Goal: Information Seeking & Learning: Find specific fact

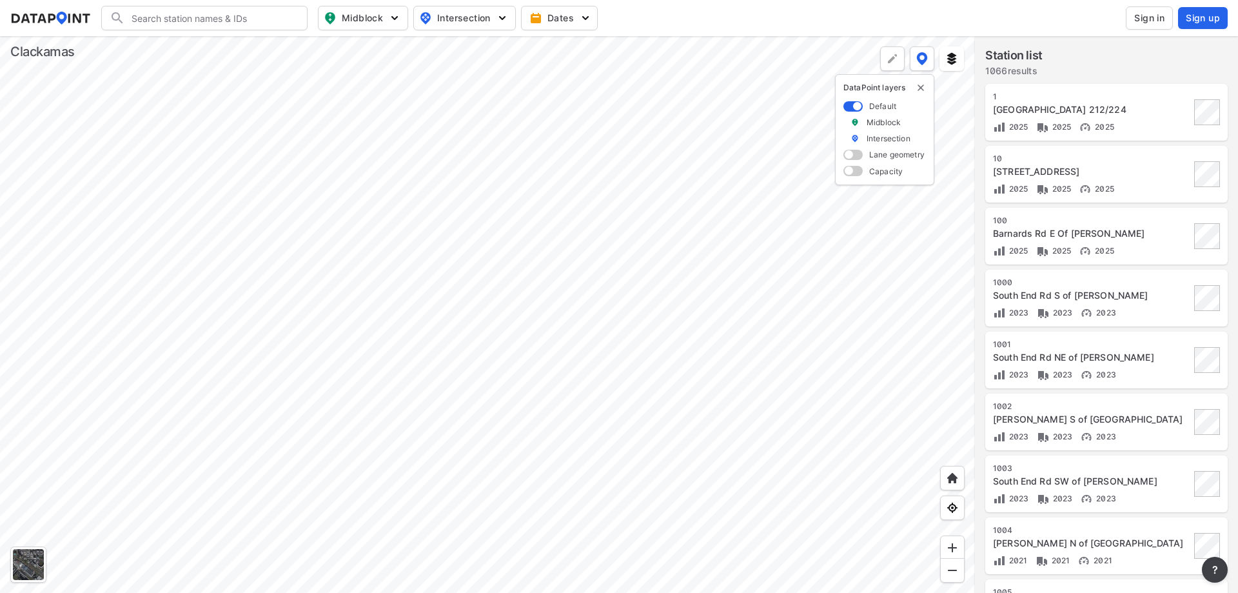
click at [1146, 15] on span "Sign in" at bounding box center [1149, 18] width 30 height 13
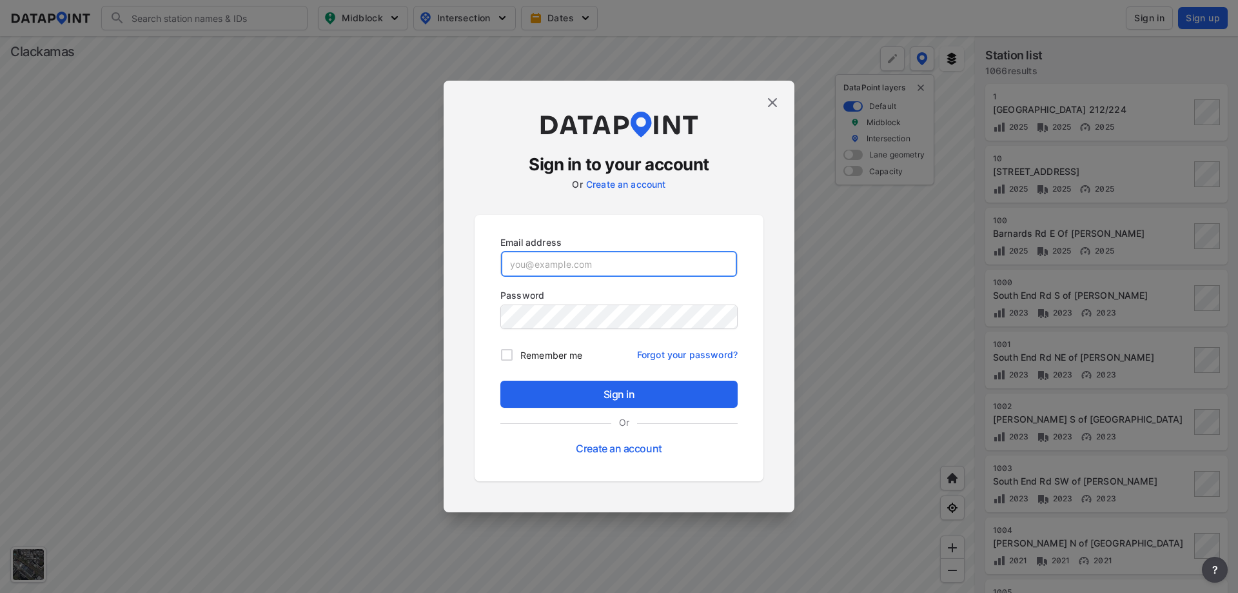
type input "[PERSON_NAME][EMAIL_ADDRESS][DOMAIN_NAME]"
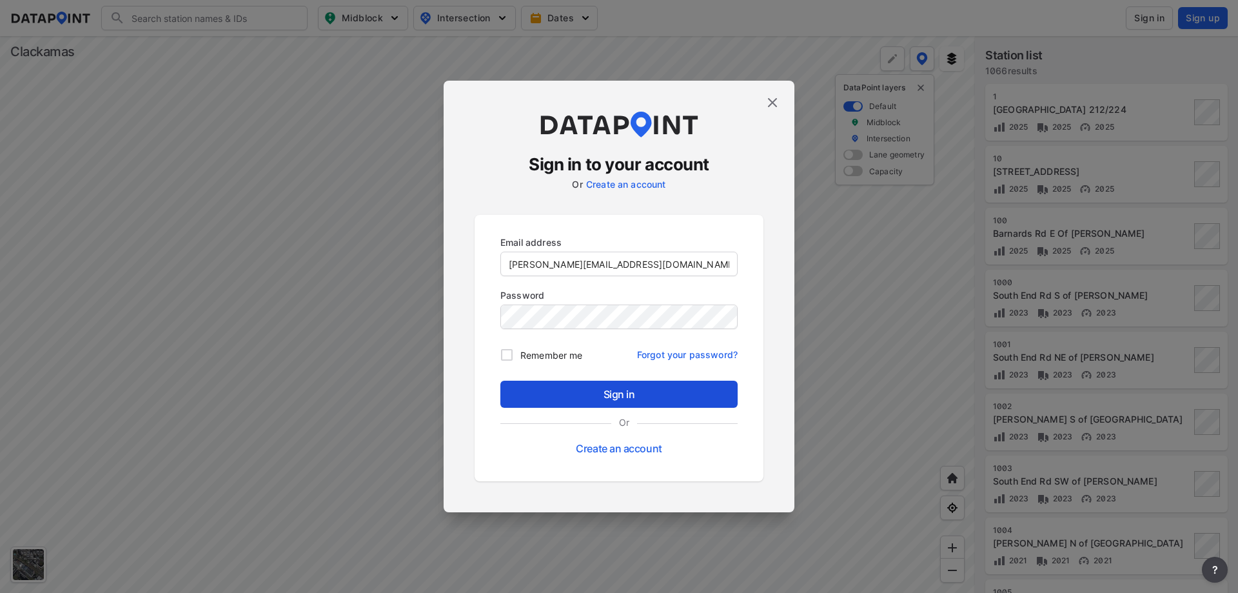
click at [612, 398] on span "Sign in" at bounding box center [619, 393] width 217 height 15
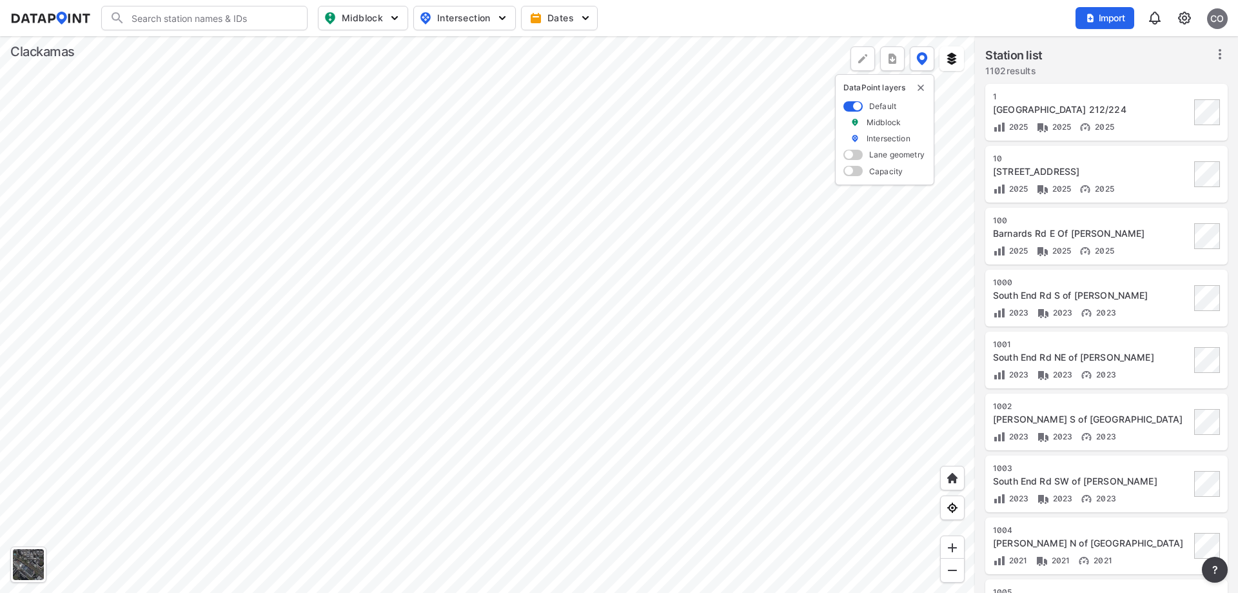
click at [435, 393] on div at bounding box center [487, 314] width 975 height 556
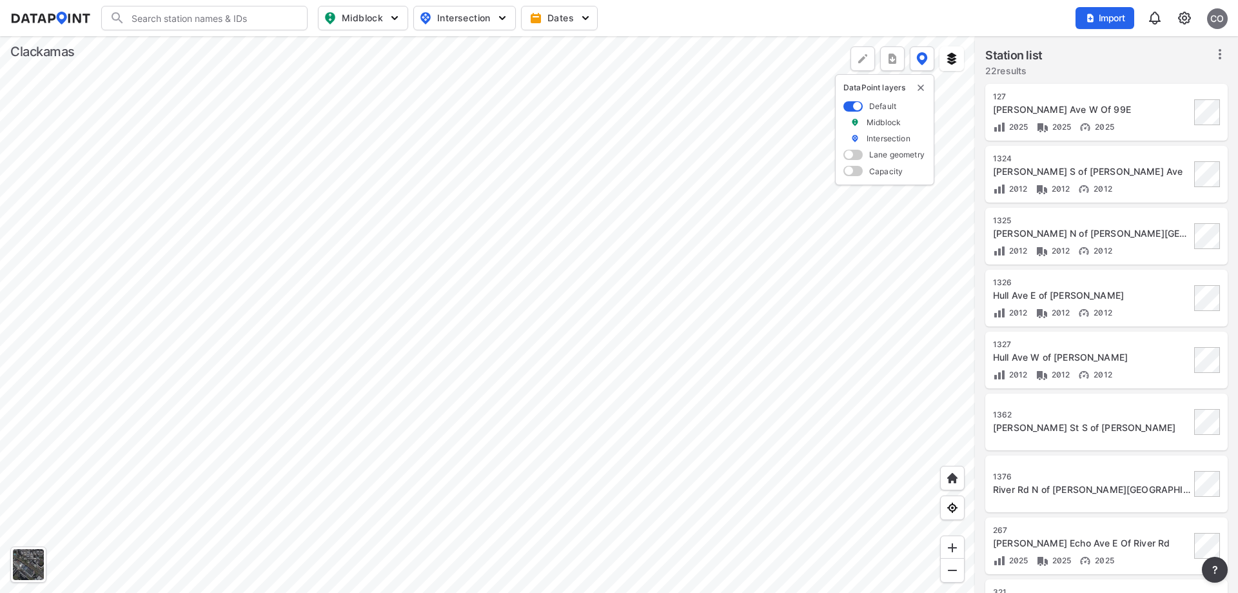
click at [436, 150] on div at bounding box center [487, 314] width 975 height 556
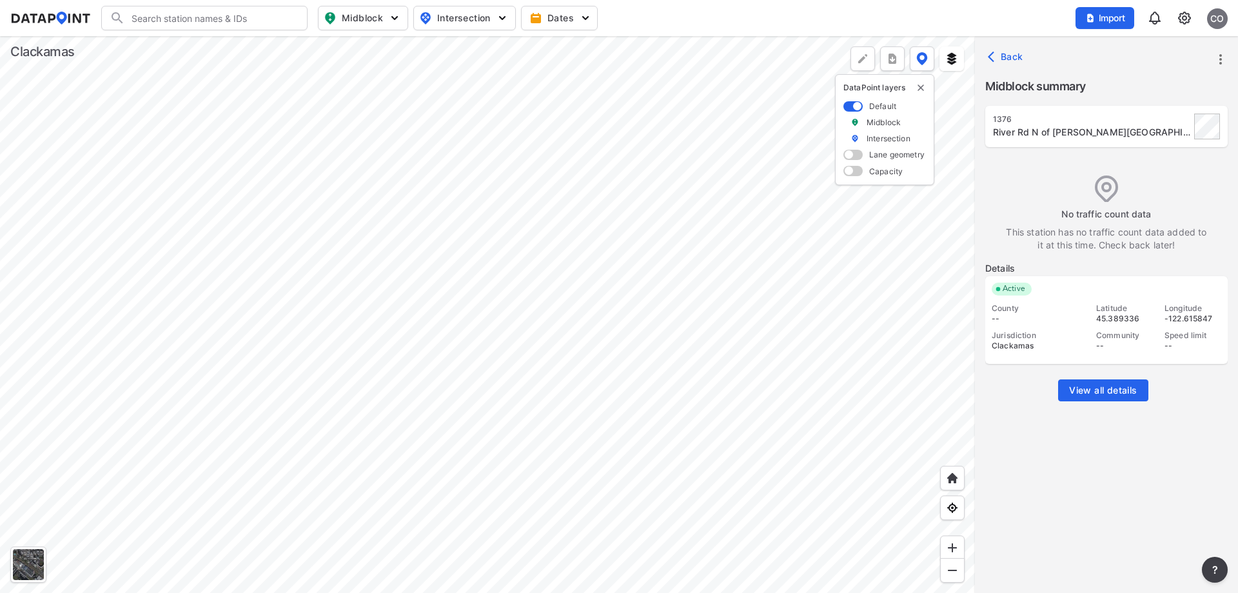
click at [1077, 132] on div "River Rd N of [PERSON_NAME][GEOGRAPHIC_DATA]" at bounding box center [1091, 132] width 197 height 13
click at [606, 317] on div at bounding box center [487, 314] width 975 height 556
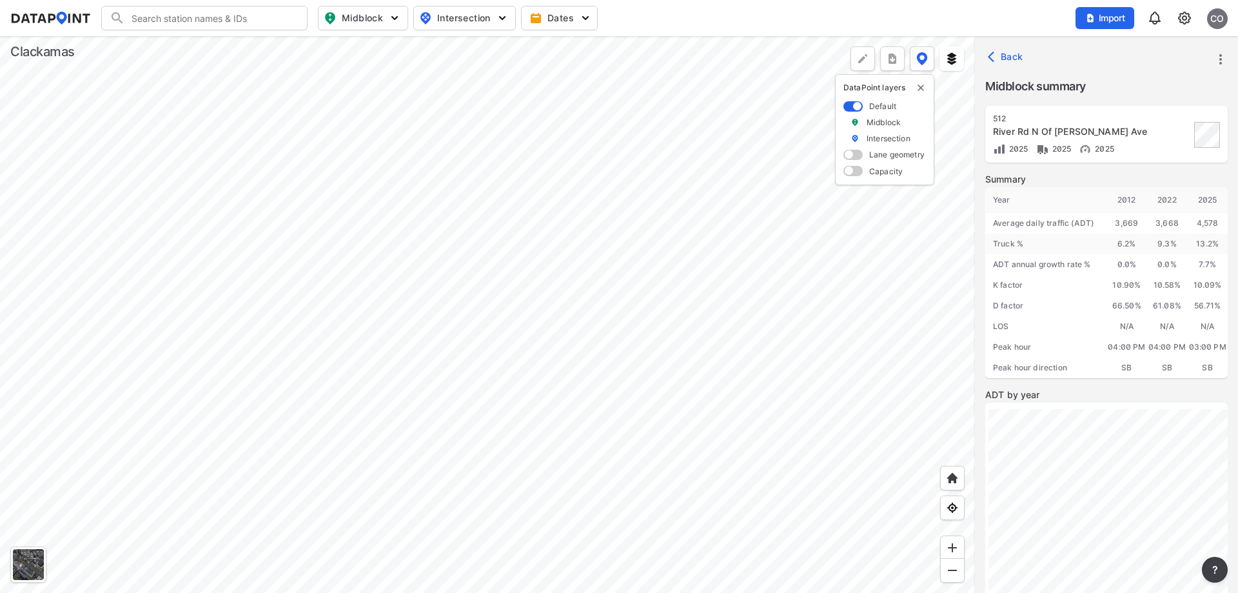
click at [437, 153] on div at bounding box center [487, 314] width 975 height 556
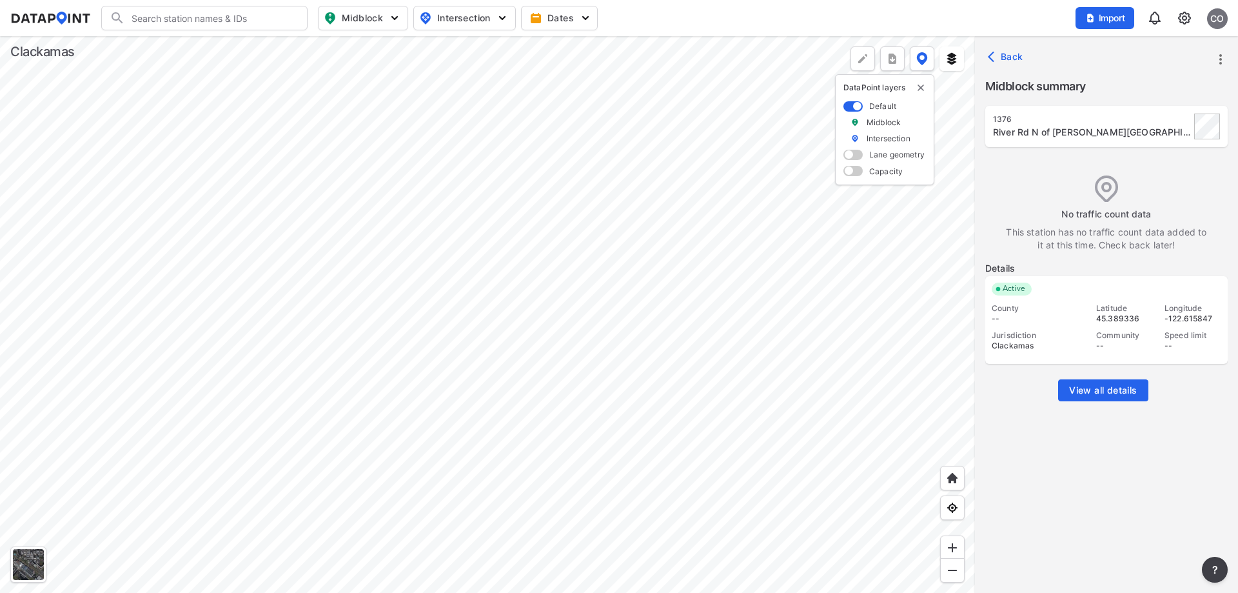
click at [617, 319] on div at bounding box center [487, 314] width 975 height 556
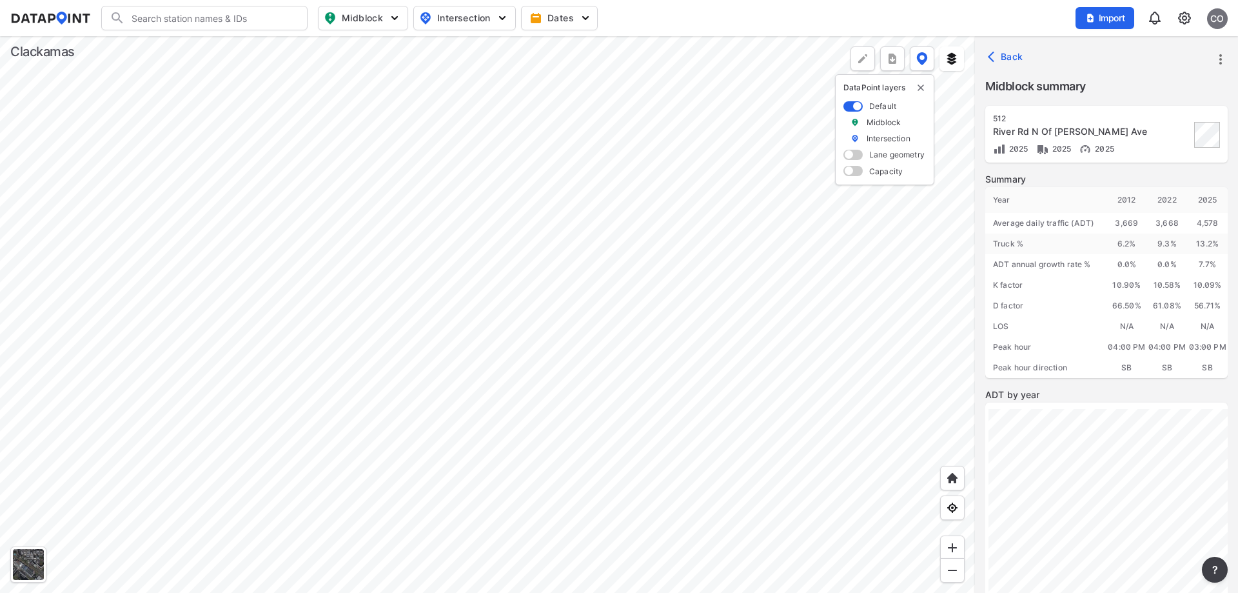
click at [1098, 126] on div "River Rd N Of [PERSON_NAME] Ave" at bounding box center [1091, 131] width 197 height 13
click at [1088, 297] on div "D factor" at bounding box center [1045, 305] width 121 height 21
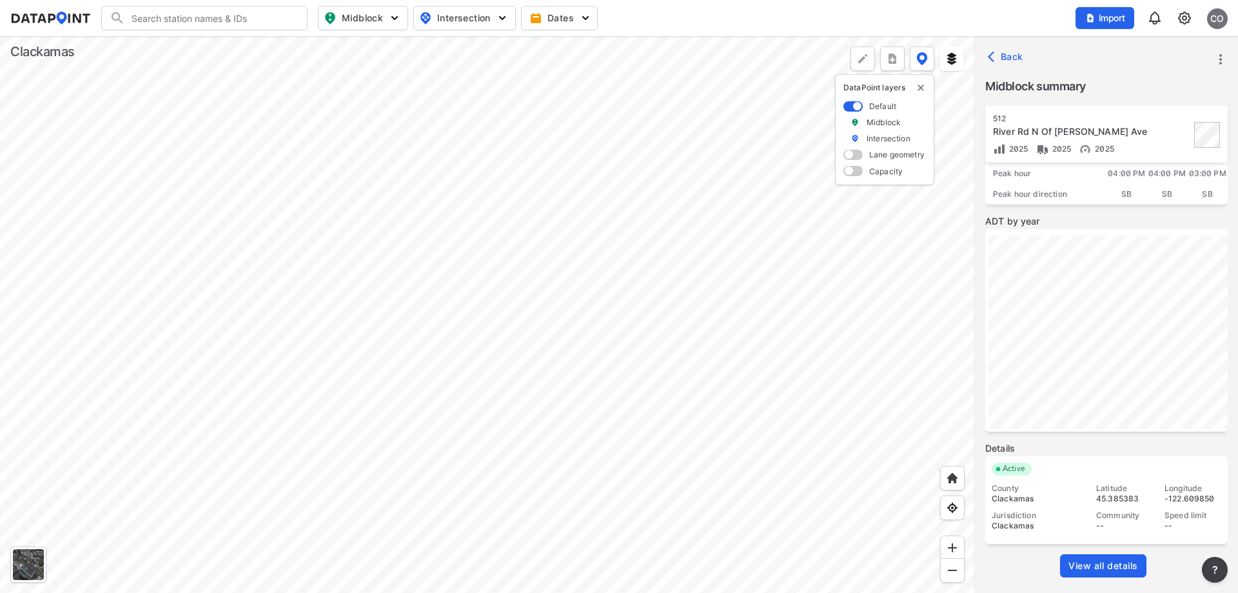
click at [1081, 569] on span "View all details" at bounding box center [1103, 565] width 70 height 13
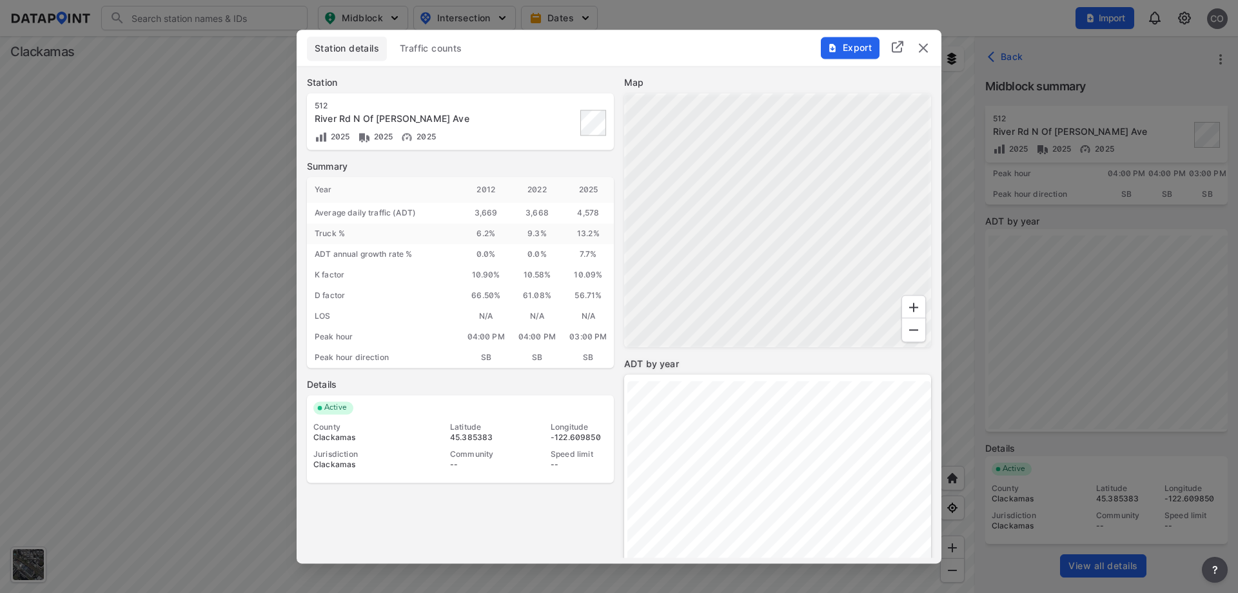
click at [425, 54] on span "Traffic counts" at bounding box center [431, 48] width 63 height 13
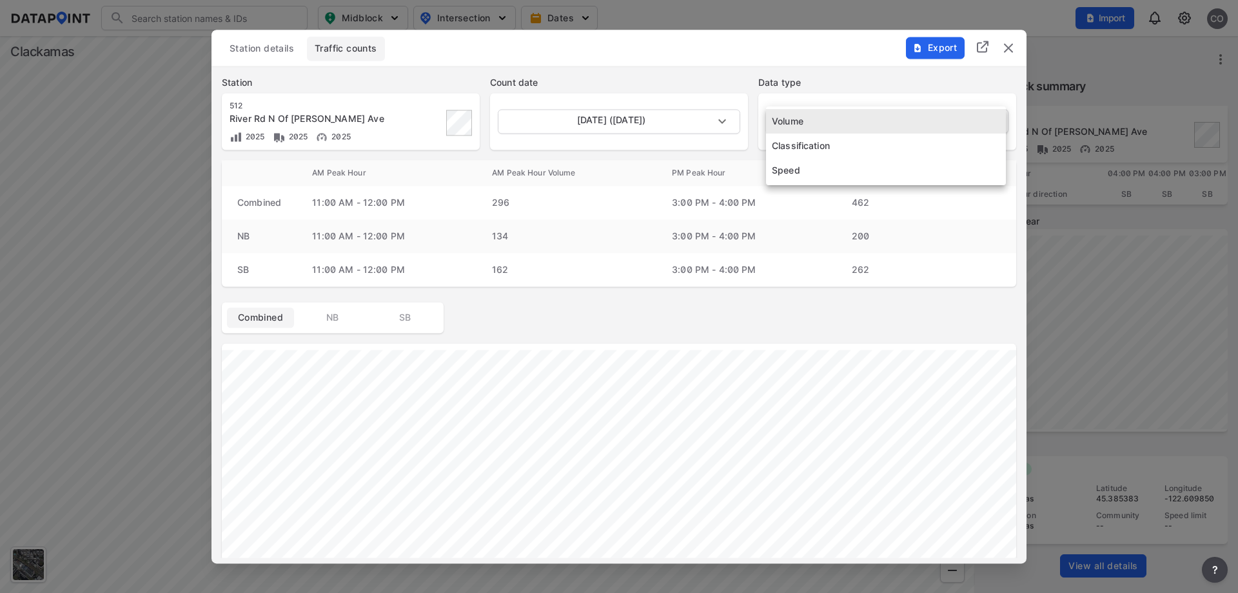
click at [896, 125] on body "Search Please enter a search term. Midblock Intersection Dates Import CO Import…" at bounding box center [619, 296] width 1238 height 593
click at [809, 166] on li "Speed" at bounding box center [886, 170] width 240 height 25
type input "Speed"
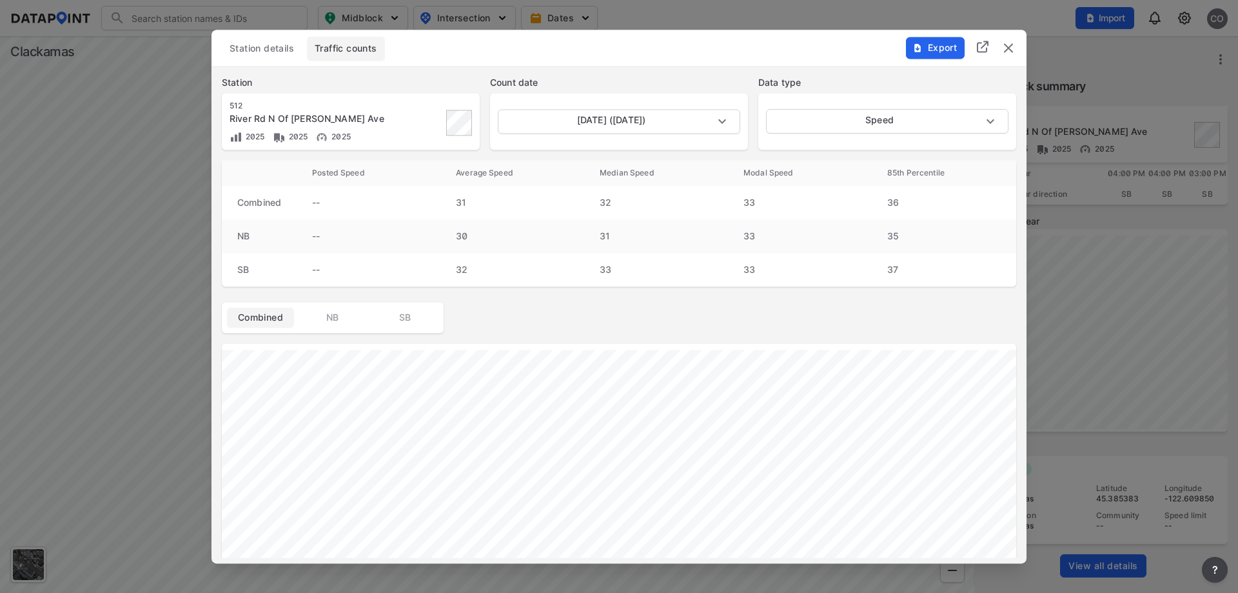
click at [1006, 49] on img "delete" at bounding box center [1008, 47] width 15 height 15
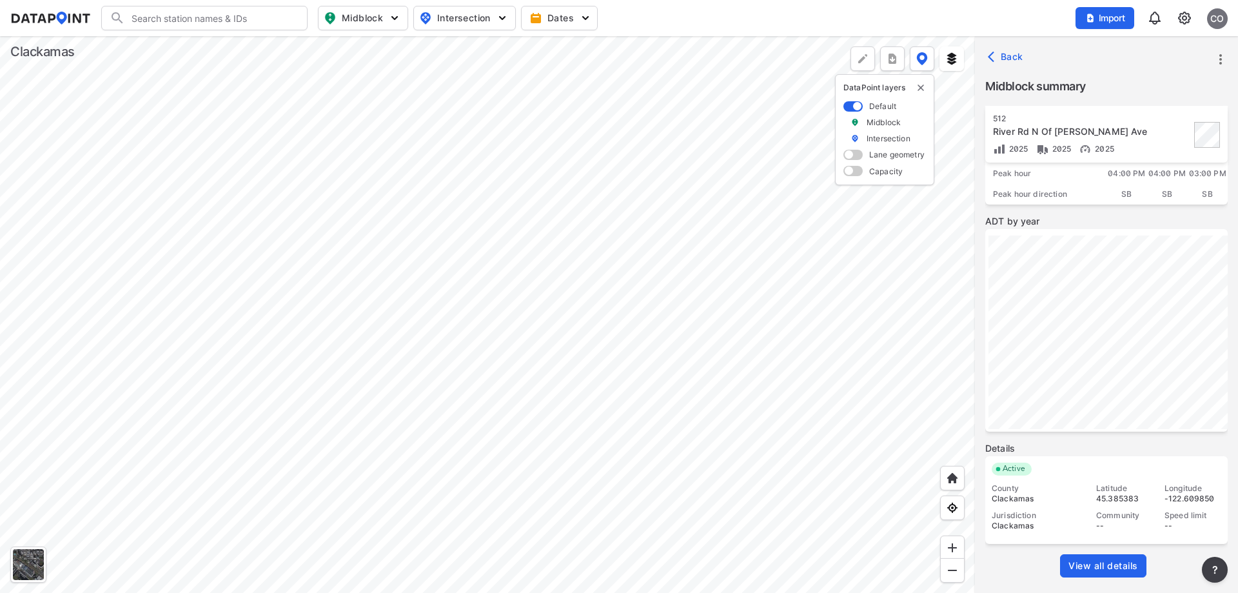
click at [826, 532] on div at bounding box center [487, 314] width 975 height 556
click at [528, 413] on div at bounding box center [487, 314] width 975 height 556
click at [1095, 565] on span "View all details" at bounding box center [1103, 565] width 70 height 13
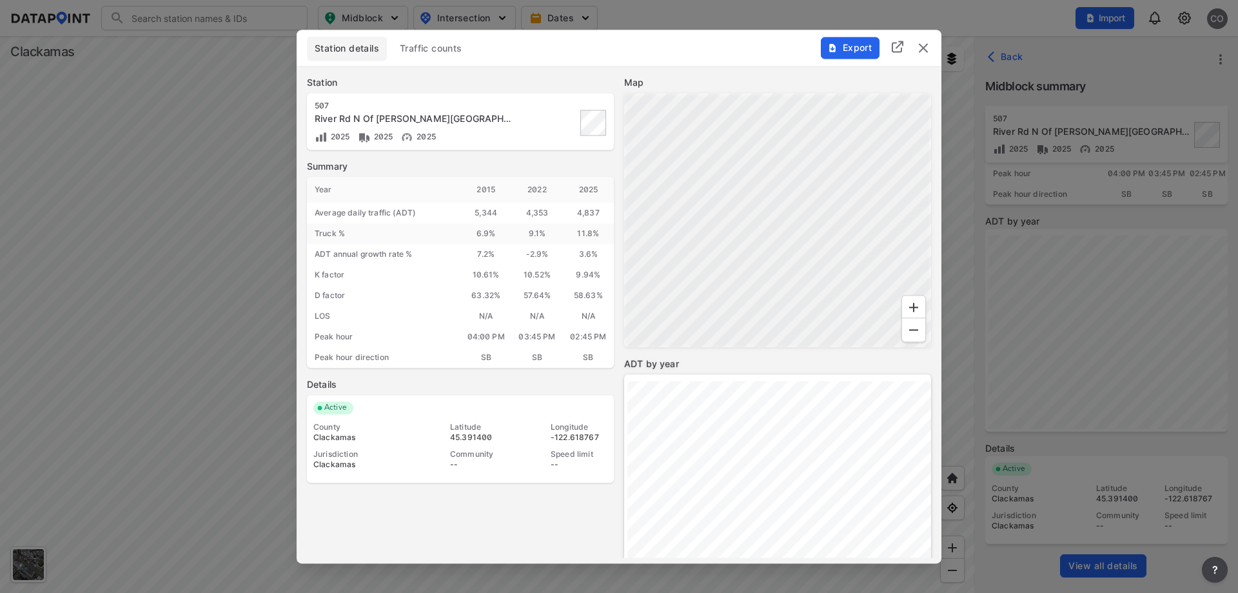
click at [470, 44] on button "Traffic counts" at bounding box center [431, 48] width 78 height 25
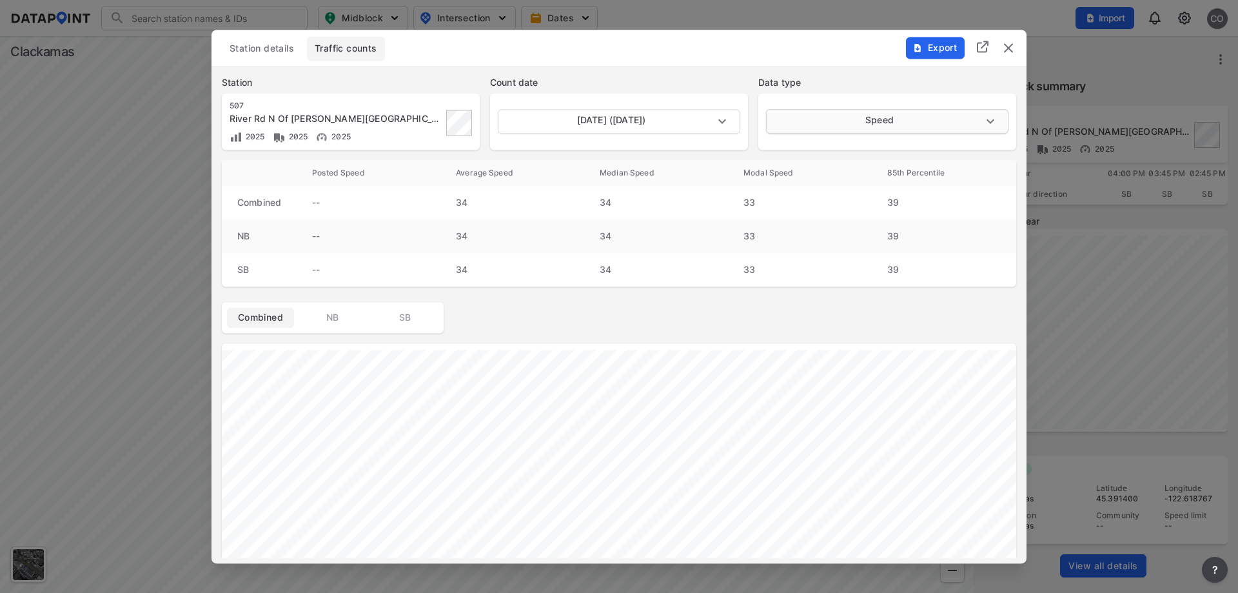
click at [861, 124] on body "Search Please enter a search term. Midblock Intersection Dates Import CO Import…" at bounding box center [619, 296] width 1238 height 593
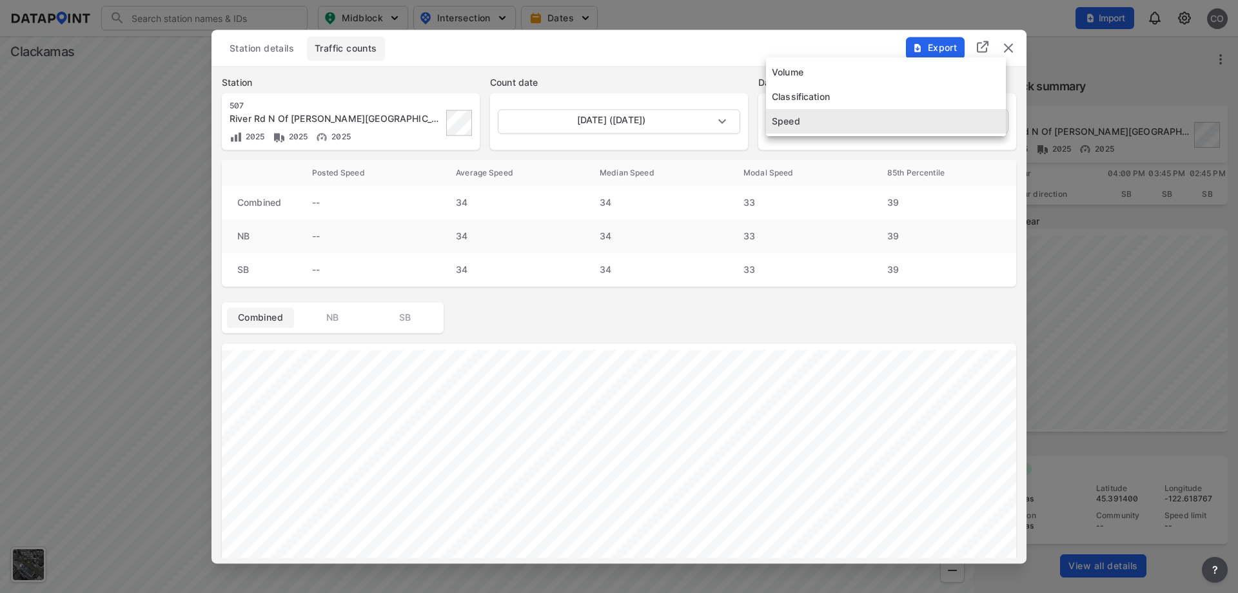
click at [854, 122] on li "Speed" at bounding box center [886, 121] width 240 height 25
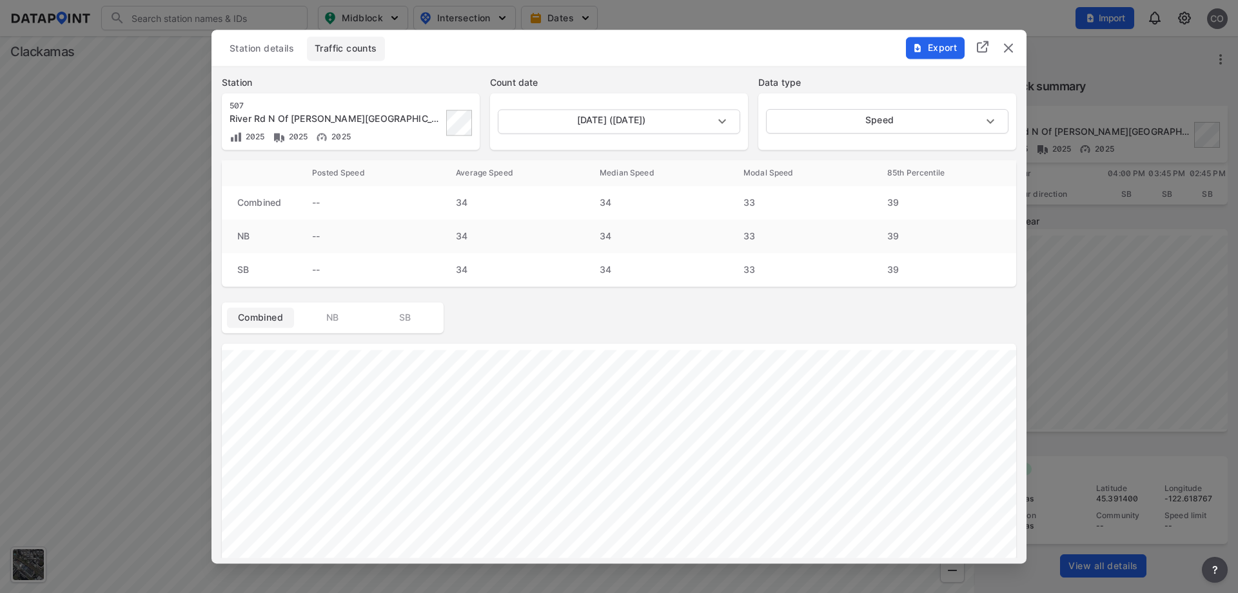
click at [1009, 41] on img "delete" at bounding box center [1008, 47] width 15 height 15
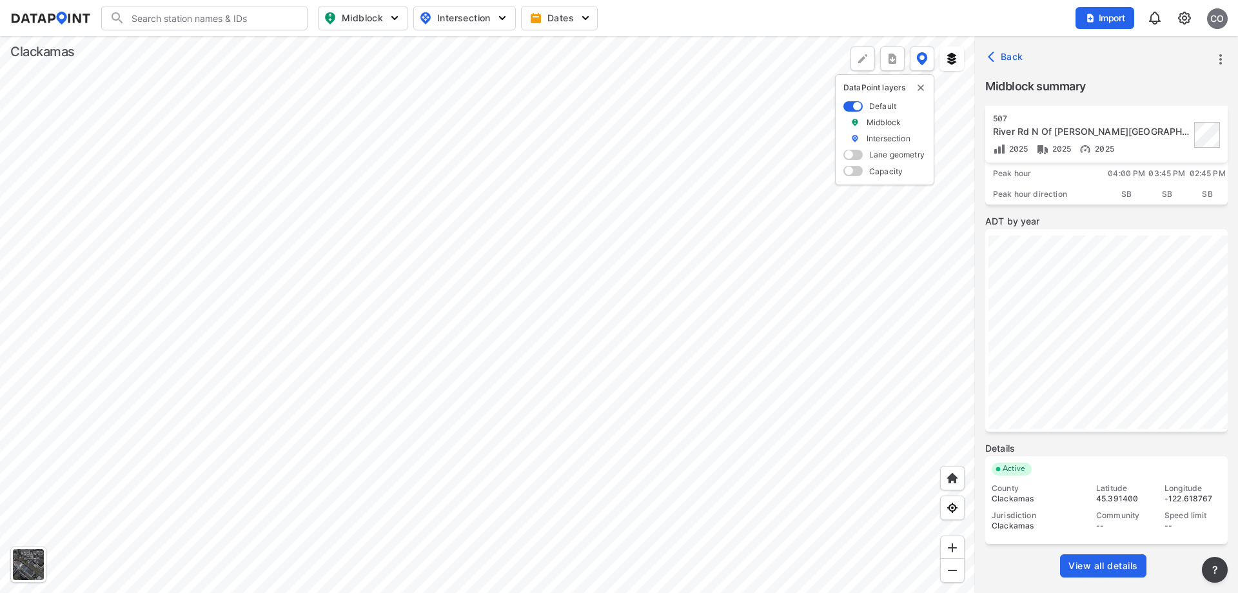
click at [608, 407] on div at bounding box center [487, 314] width 975 height 556
click at [480, 368] on div at bounding box center [487, 314] width 975 height 556
click at [1101, 558] on link "View all details" at bounding box center [1103, 565] width 86 height 23
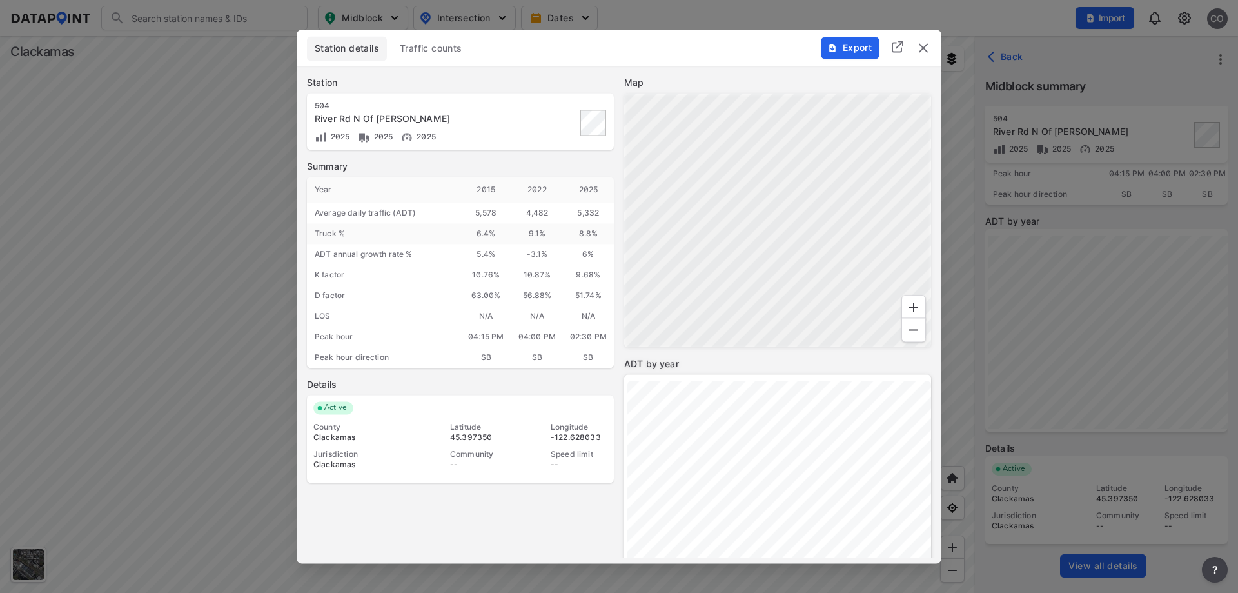
click at [422, 54] on span "Traffic counts" at bounding box center [431, 48] width 63 height 13
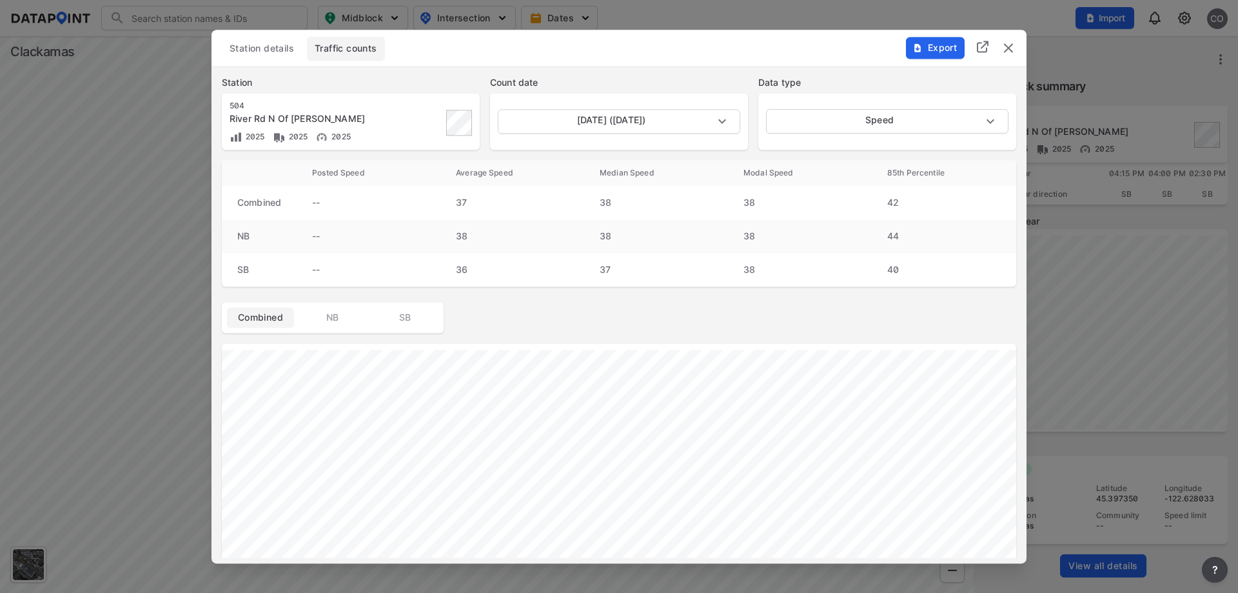
click at [1005, 52] on img "delete" at bounding box center [1008, 47] width 15 height 15
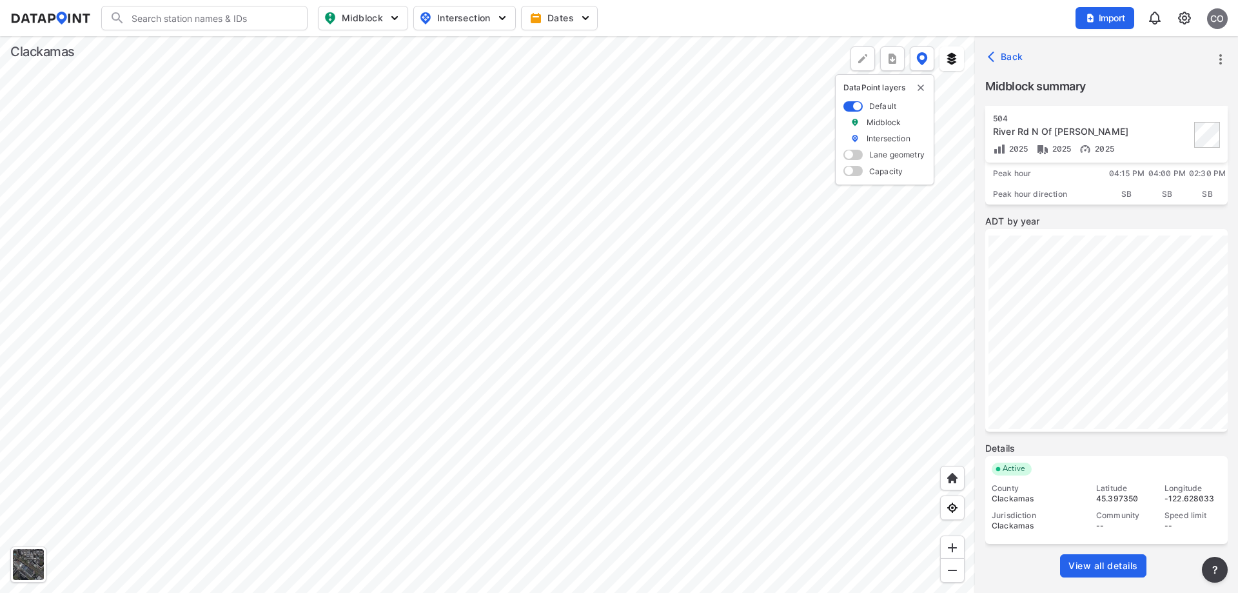
click at [269, 152] on div at bounding box center [487, 314] width 975 height 556
click at [1081, 568] on span "View all details" at bounding box center [1103, 565] width 70 height 13
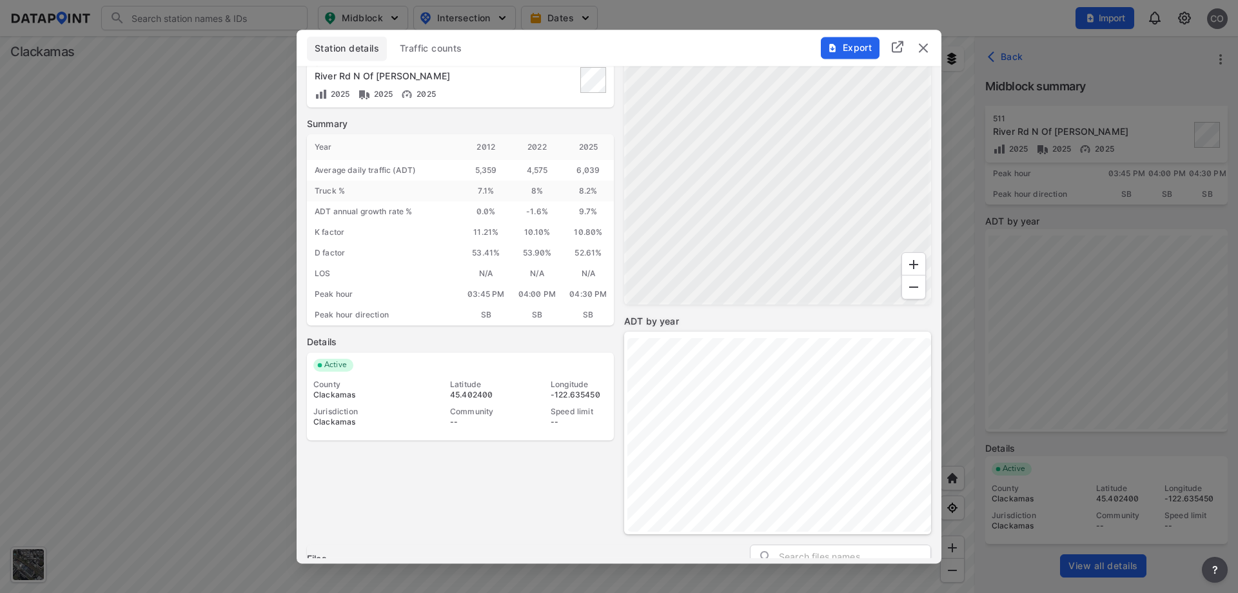
scroll to position [0, 0]
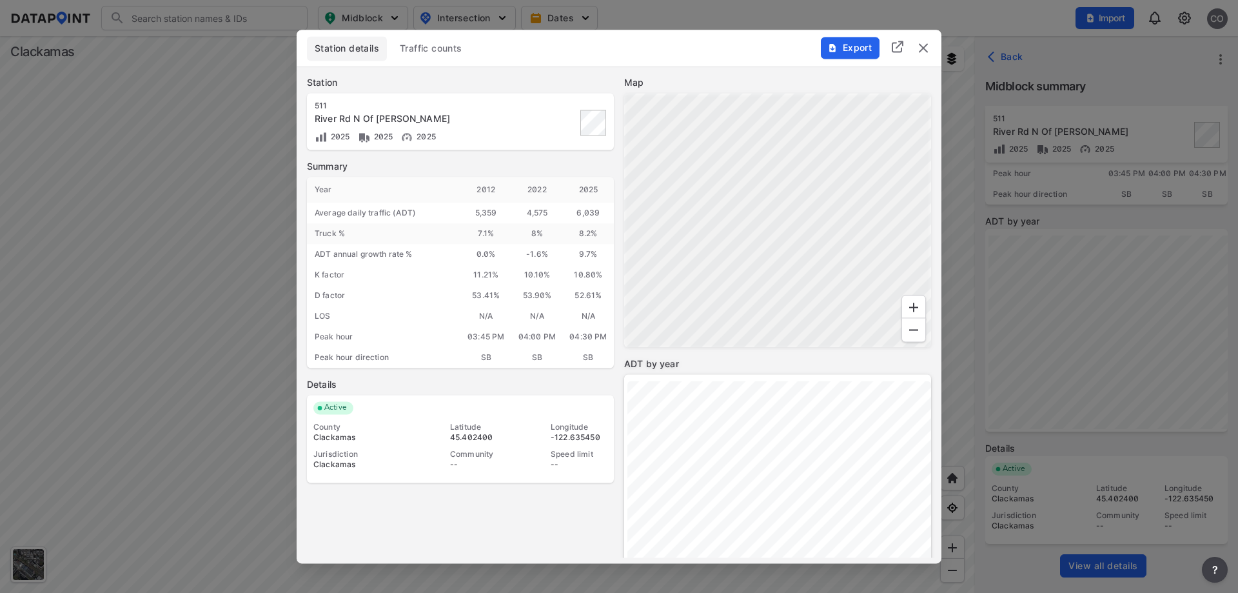
click at [420, 36] on button "Traffic counts" at bounding box center [431, 48] width 78 height 25
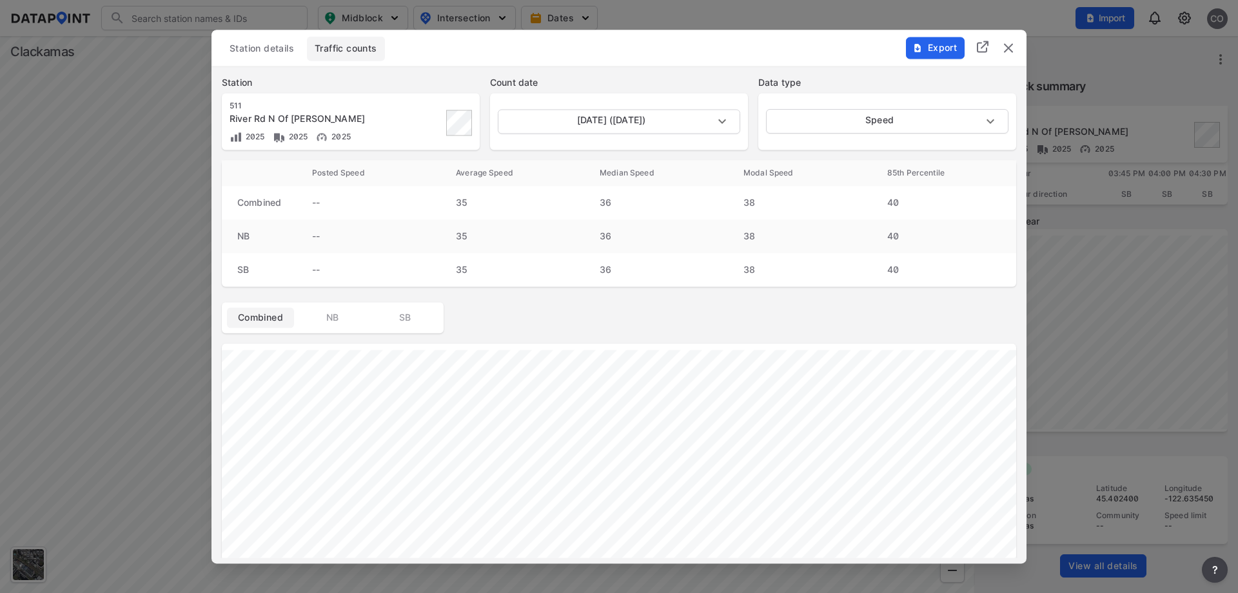
click at [1008, 45] on img "delete" at bounding box center [1008, 47] width 15 height 15
